Goal: Task Accomplishment & Management: Manage account settings

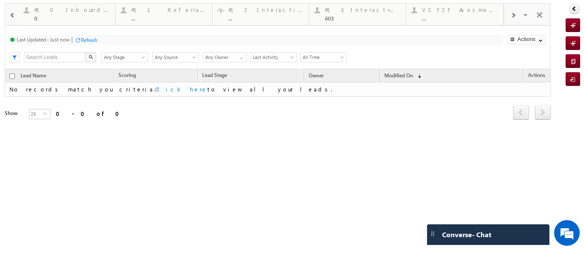
click at [15, 11] on div at bounding box center [12, 14] width 12 height 19
click at [139, 12] on div "#9 VC Done [DATE]" at bounding box center [169, 9] width 76 height 7
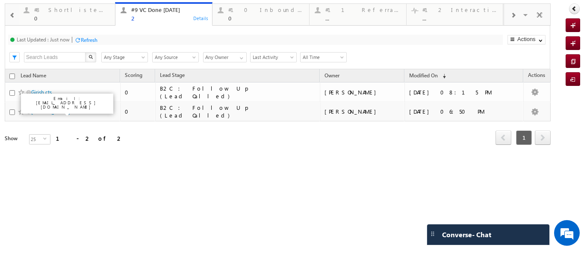
click at [14, 16] on span at bounding box center [12, 15] width 6 height 7
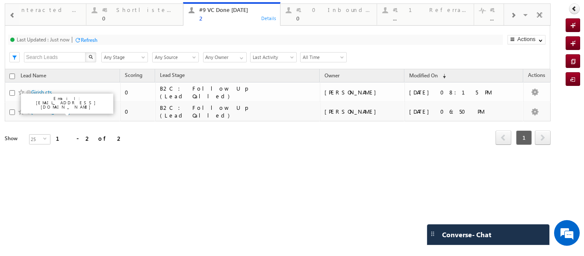
click at [14, 16] on span at bounding box center [12, 15] width 6 height 7
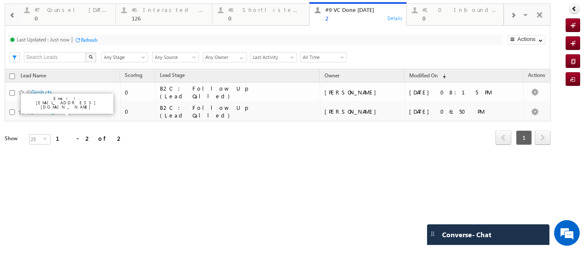
click at [14, 16] on span at bounding box center [12, 15] width 6 height 7
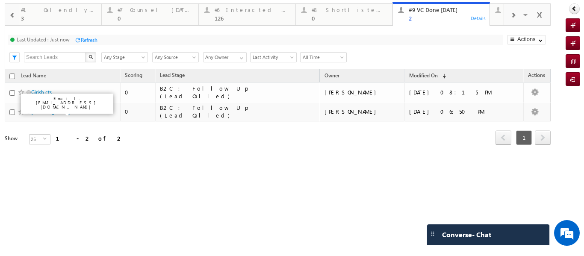
click at [14, 16] on span at bounding box center [12, 15] width 6 height 7
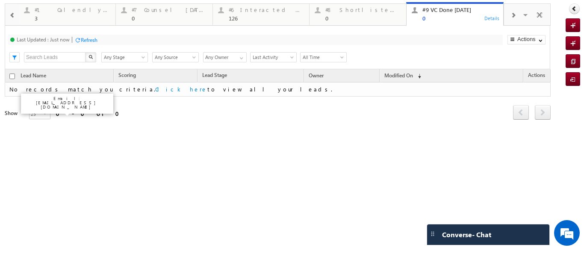
click at [14, 16] on span at bounding box center [12, 15] width 6 height 7
click at [15, 16] on span at bounding box center [12, 15] width 6 height 7
click at [15, 16] on div at bounding box center [12, 14] width 14 height 21
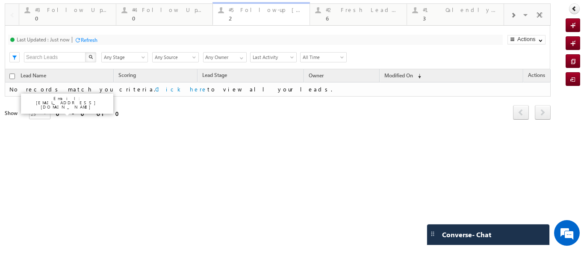
click at [248, 12] on div "#5 Follow-up [ 0 Interacted ]" at bounding box center [267, 9] width 76 height 7
